Goal: Complete application form

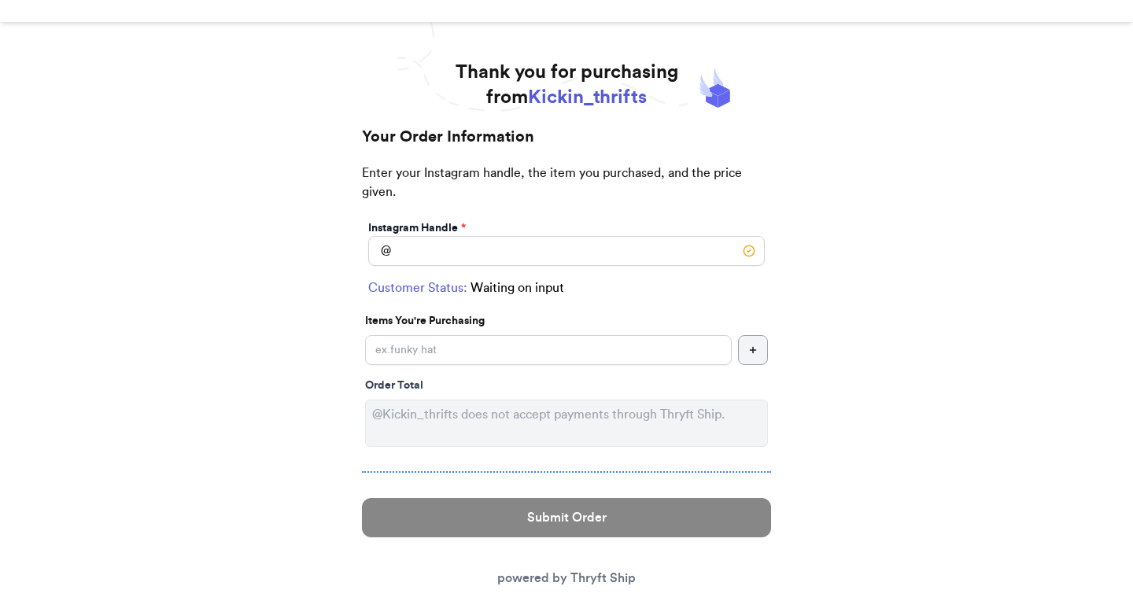
scroll to position [50, 0]
click at [431, 256] on input "Instagram Handle *" at bounding box center [566, 250] width 397 height 30
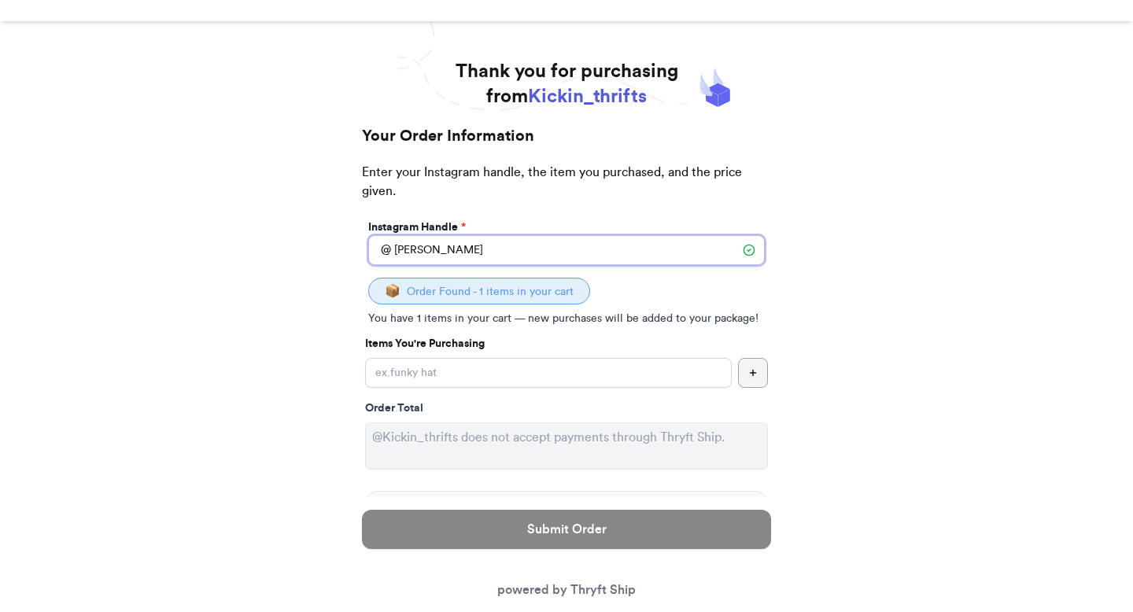
click at [494, 247] on input "[PERSON_NAME]" at bounding box center [566, 250] width 397 height 30
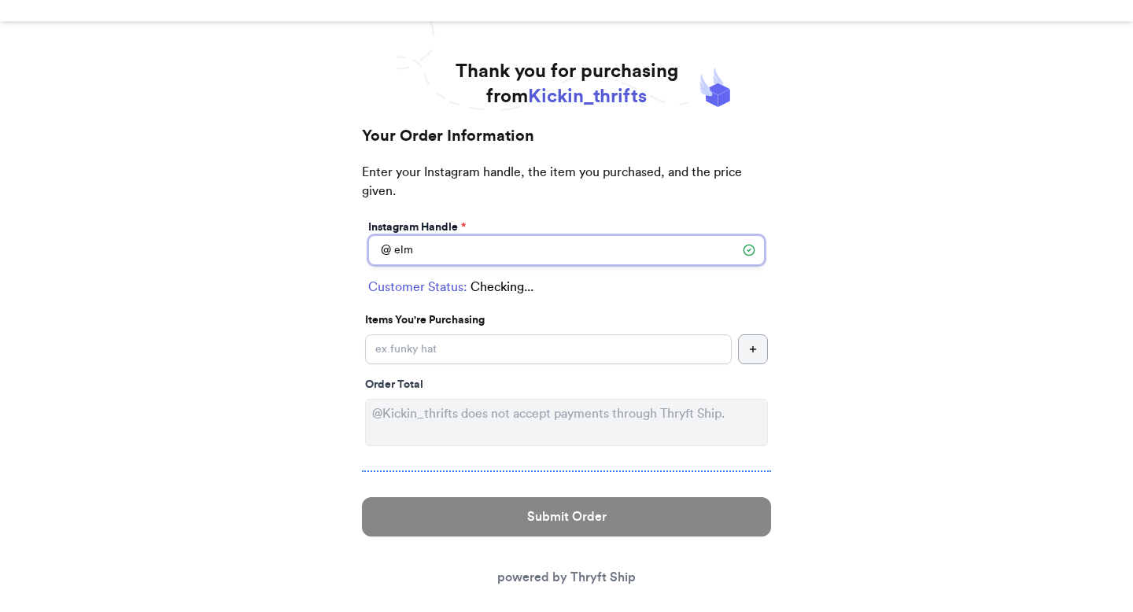
type input "elmo"
select select "NY"
type input "[US_STATE]"
type input "10023"
type input "e"
